Goal: Task Accomplishment & Management: Manage account settings

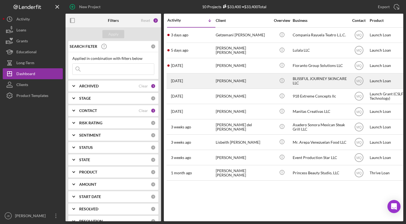
click at [219, 80] on div "[PERSON_NAME]" at bounding box center [243, 81] width 55 height 14
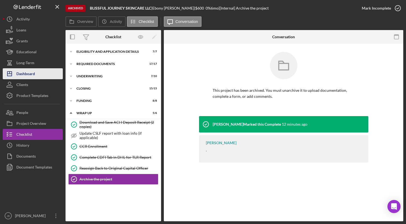
click at [35, 73] on div "Dashboard" at bounding box center [25, 74] width 19 height 12
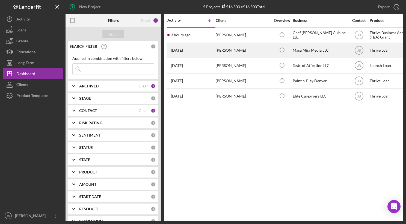
click at [207, 50] on div "[DATE] [PERSON_NAME]" at bounding box center [191, 50] width 48 height 14
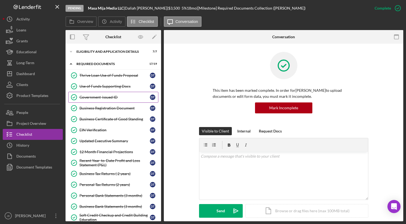
scroll to position [111, 0]
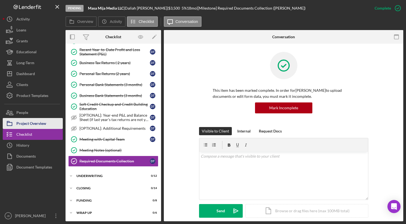
click at [37, 124] on div "Project Overview" at bounding box center [31, 124] width 30 height 12
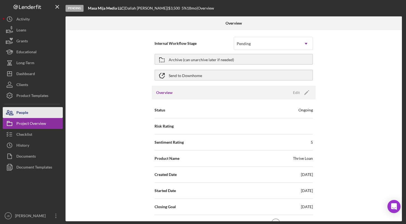
drag, startPoint x: 38, startPoint y: 114, endPoint x: 43, endPoint y: 112, distance: 5.4
click at [38, 114] on button "People" at bounding box center [33, 112] width 60 height 11
